Goal: Task Accomplishment & Management: Manage account settings

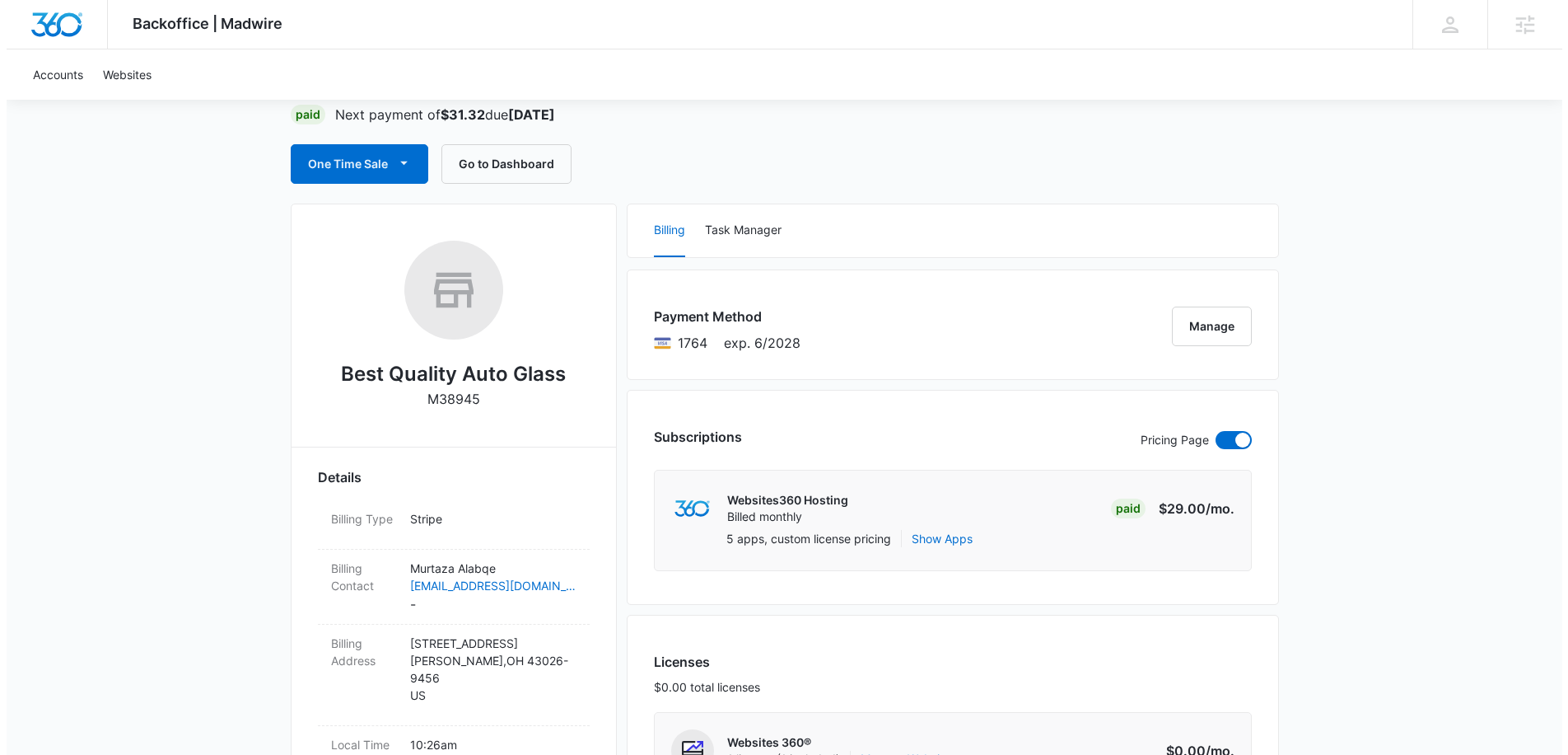
scroll to position [138, 0]
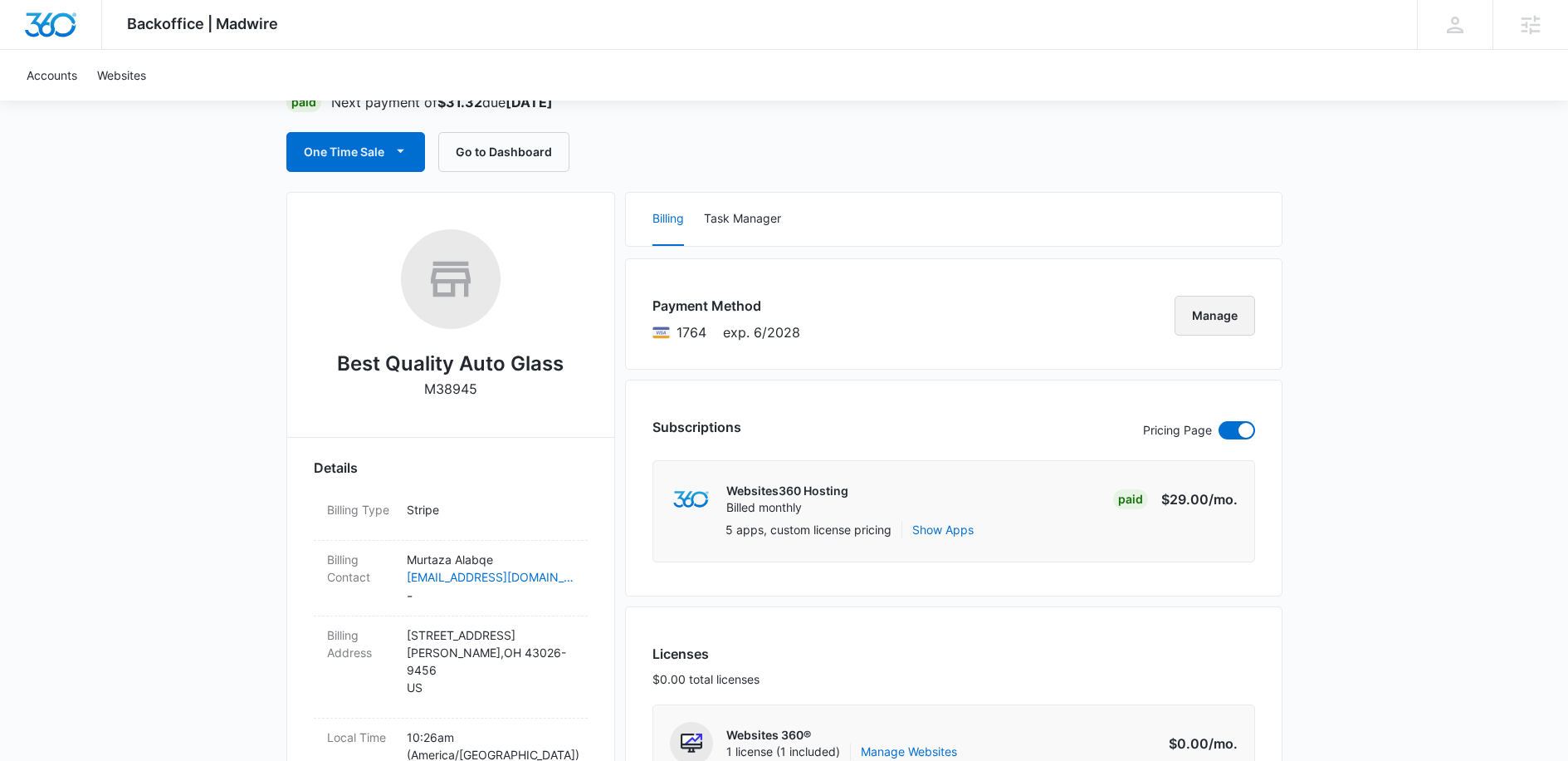
click at [1212, 324] on button "Manage" at bounding box center [1215, 316] width 80 height 40
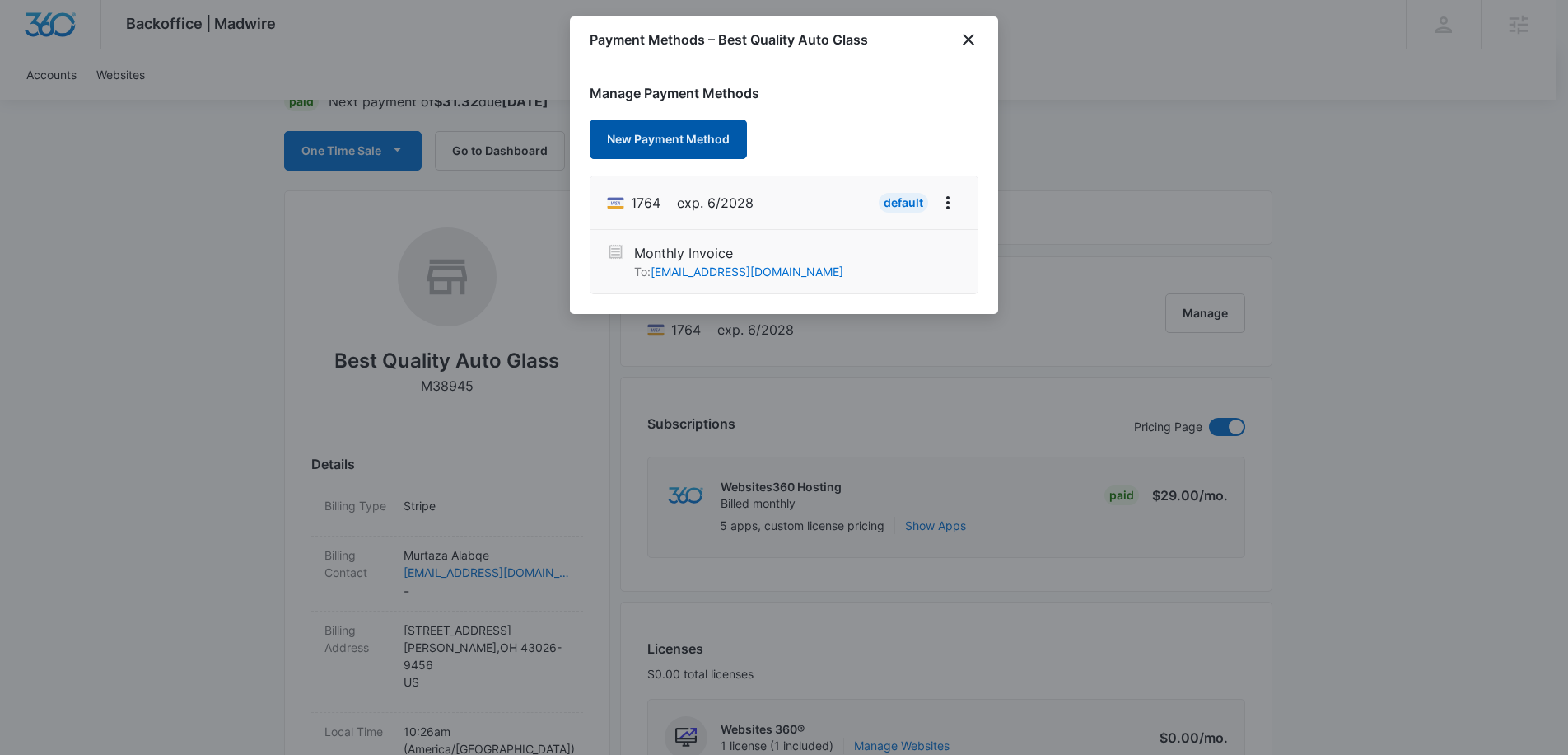
click at [698, 136] on button "New Payment Method" at bounding box center [667, 140] width 157 height 40
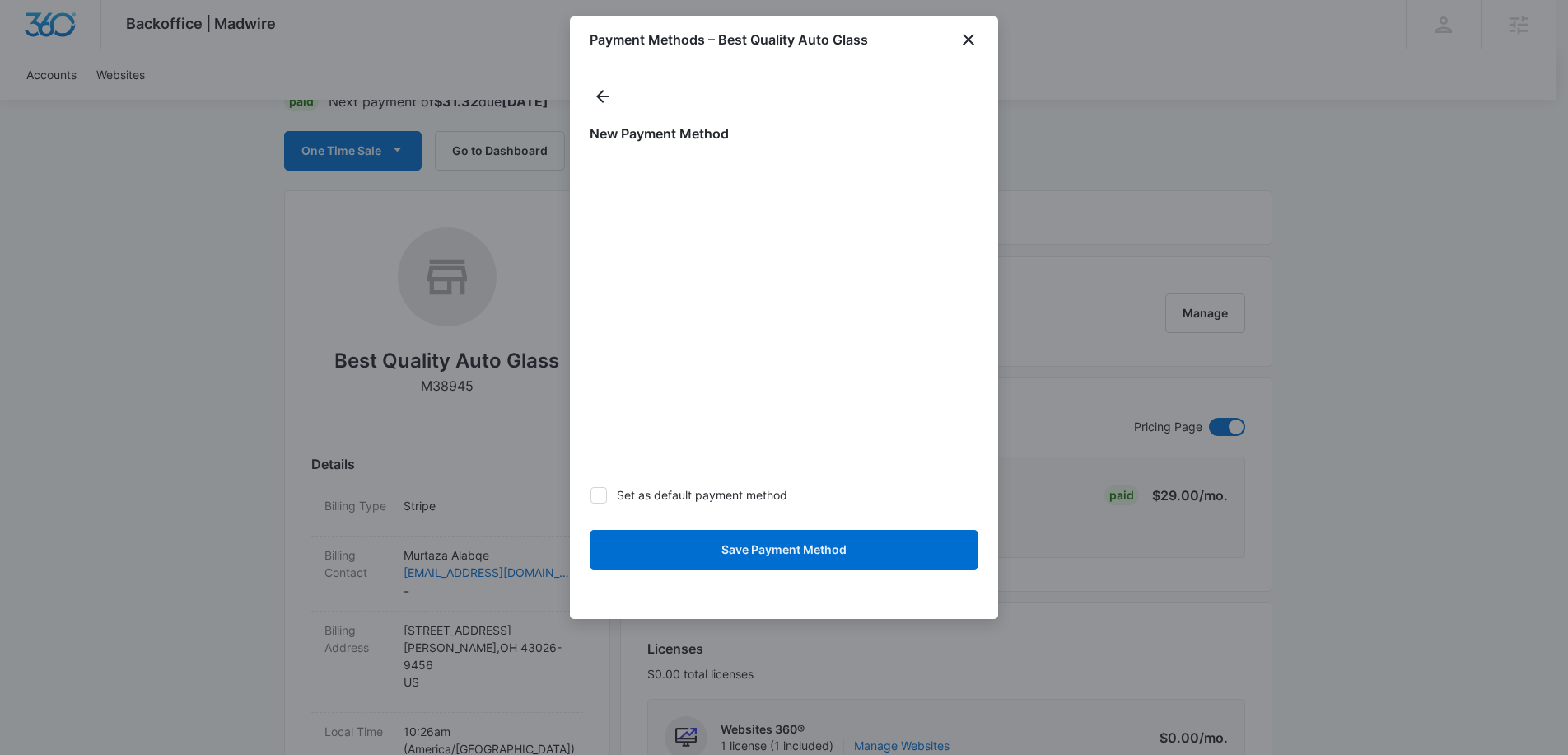
click at [597, 496] on icon at bounding box center [598, 495] width 10 height 7
click at [590, 496] on input "Set as default payment method" at bounding box center [589, 495] width 1 height 1
checkbox input "true"
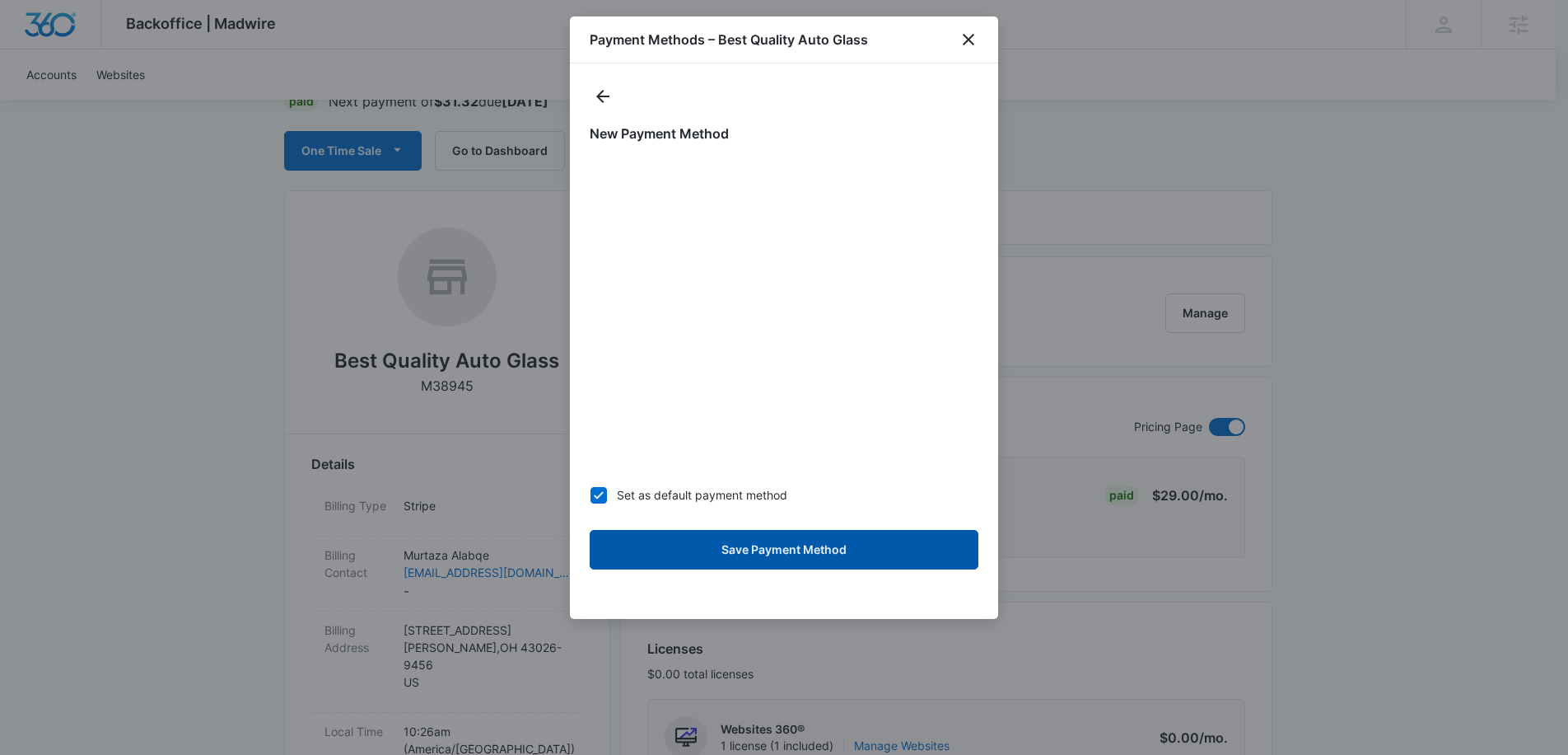
click at [782, 550] on button "Save Payment Method" at bounding box center [784, 550] width 389 height 40
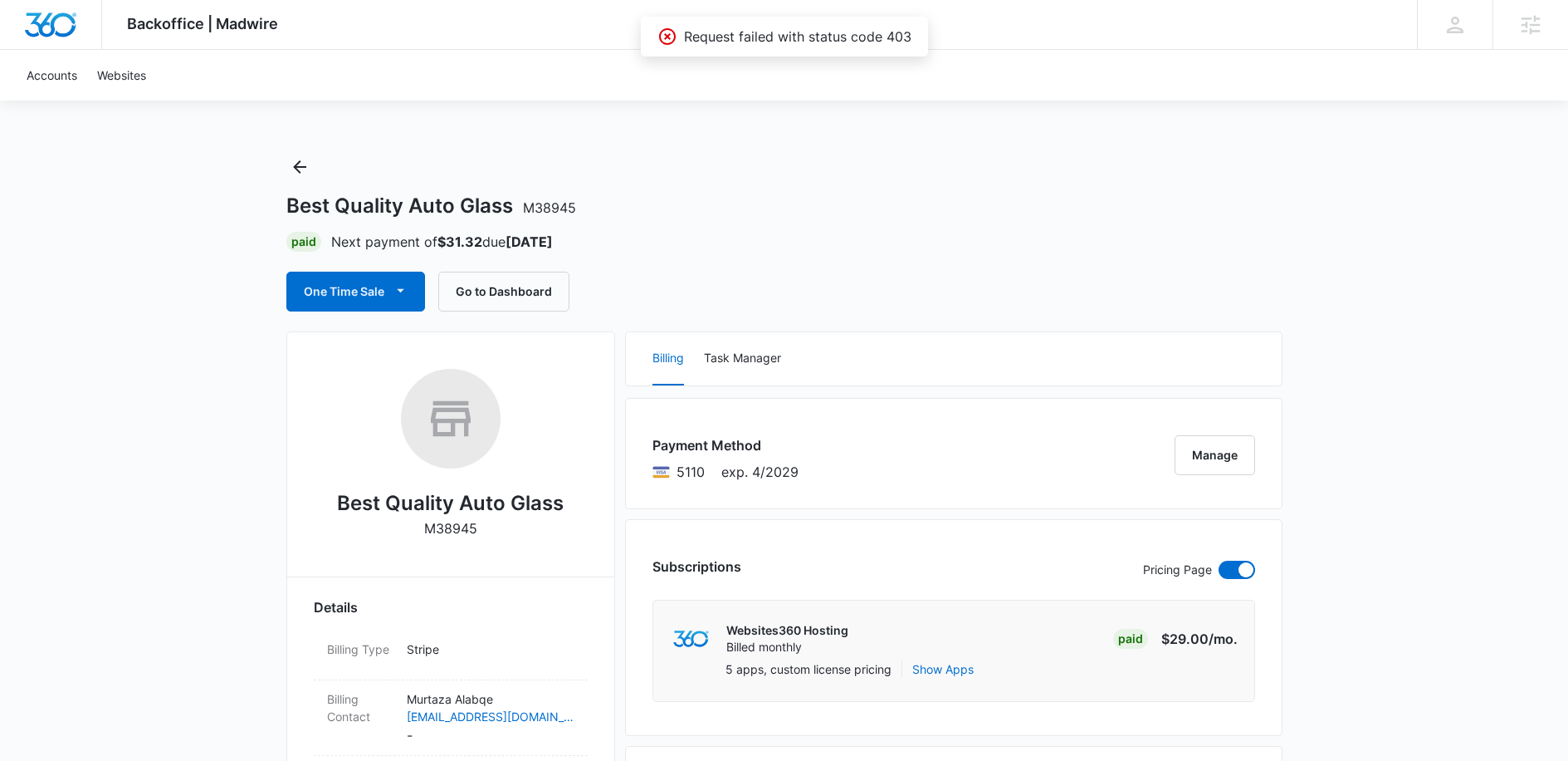
click at [958, 226] on div "Best Quality Auto Glass M38945 Paid Next payment of $31.32 due Sep 13 One Time …" at bounding box center [784, 232] width 996 height 158
